Goal: Transaction & Acquisition: Subscribe to service/newsletter

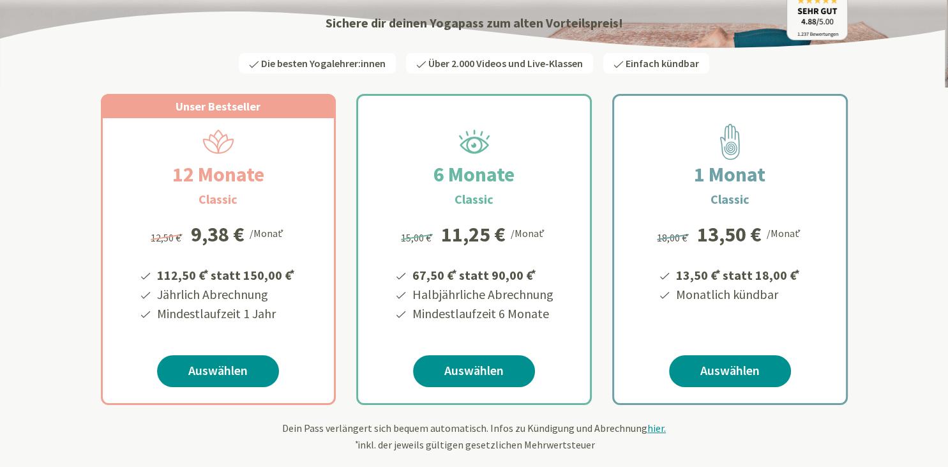
scroll to position [194, 0]
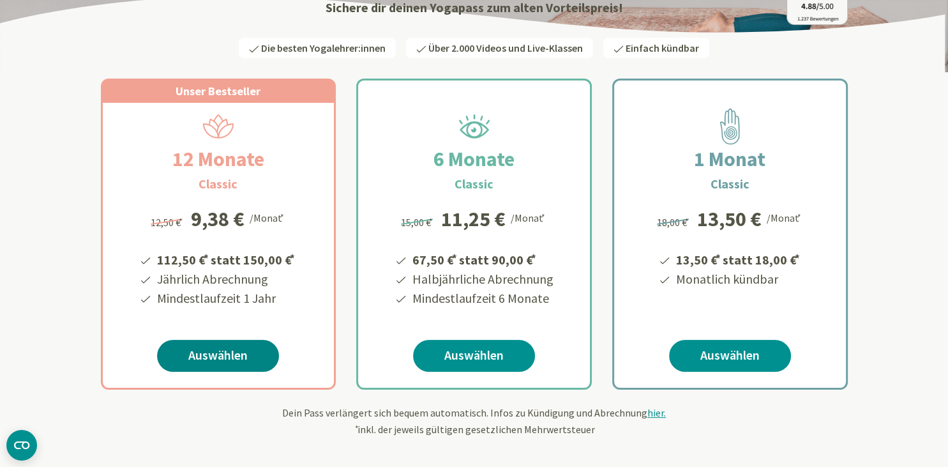
click at [213, 351] on link "Auswählen" at bounding box center [218, 356] width 122 height 32
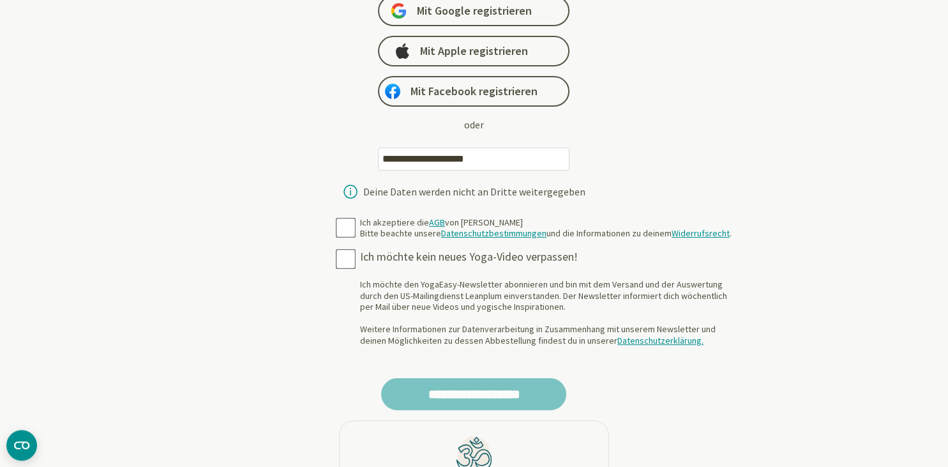
scroll to position [194, 0]
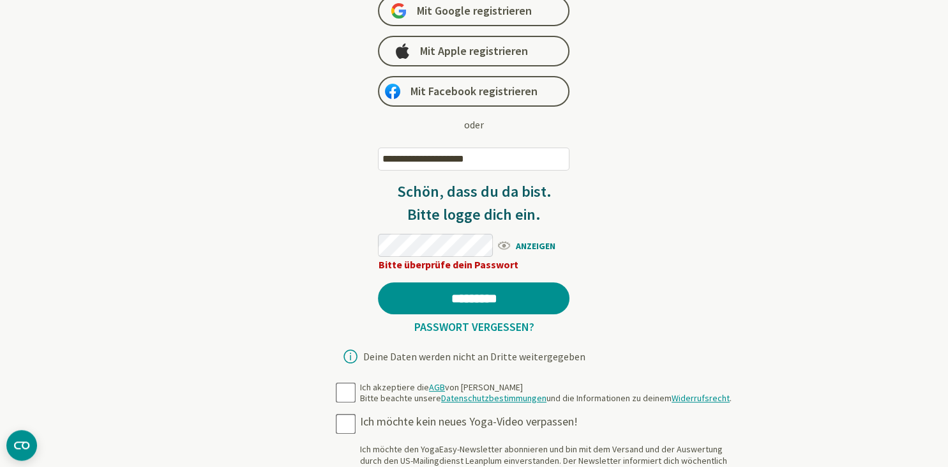
click at [507, 246] on span "ANZEIGEN" at bounding box center [532, 245] width 73 height 16
click at [545, 241] on span "AUSBLENDEN" at bounding box center [532, 245] width 73 height 16
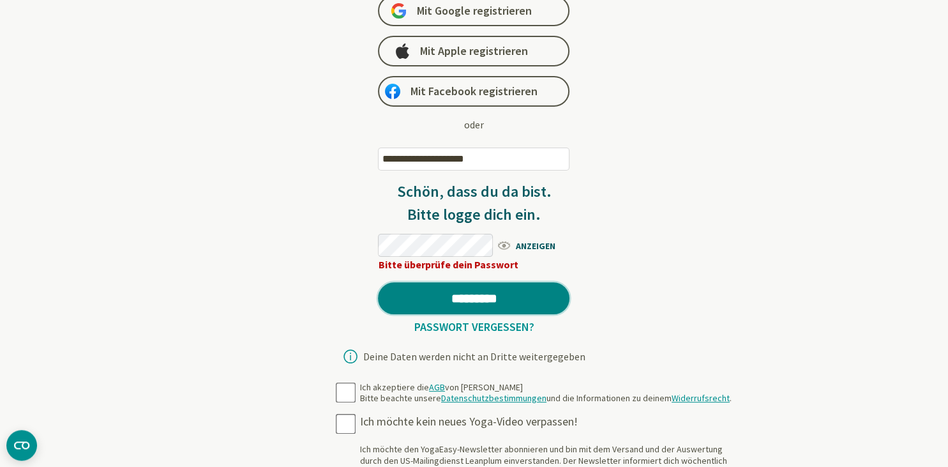
click at [517, 294] on input "*********" at bounding box center [473, 298] width 191 height 32
